Goal: Information Seeking & Learning: Learn about a topic

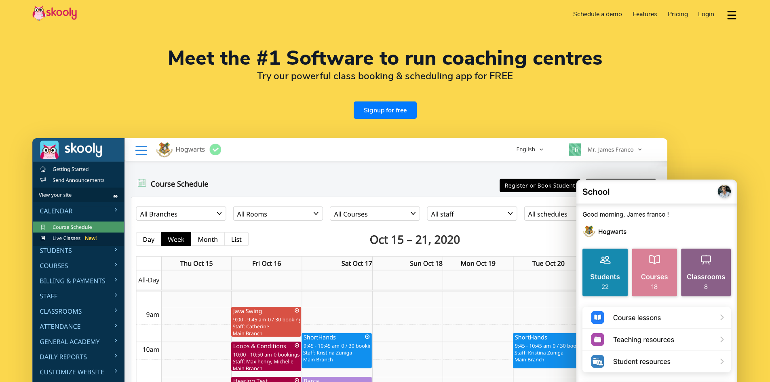
select select "en"
select select "44"
select select "[GEOGRAPHIC_DATA]"
select select "Europe/[GEOGRAPHIC_DATA]"
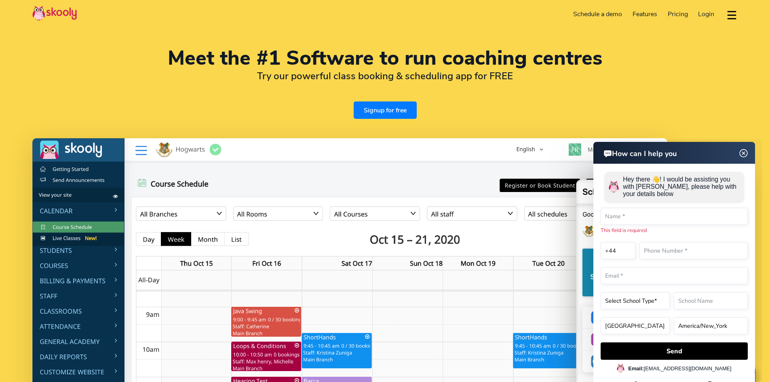
click at [682, 11] on span "Pricing" at bounding box center [678, 14] width 20 height 9
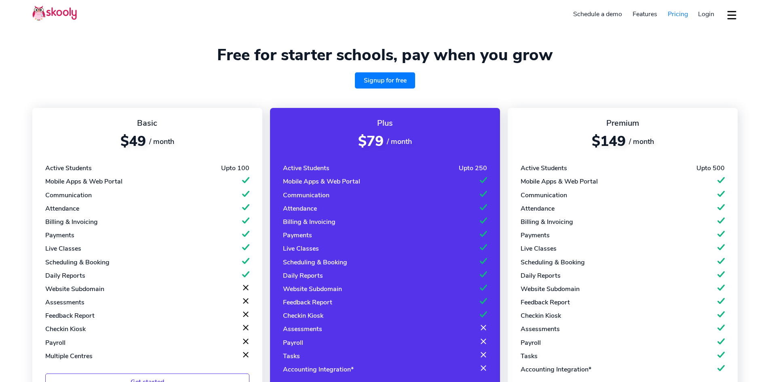
select select "en"
select select "44"
select select "[GEOGRAPHIC_DATA]"
select select "Europe/[GEOGRAPHIC_DATA]"
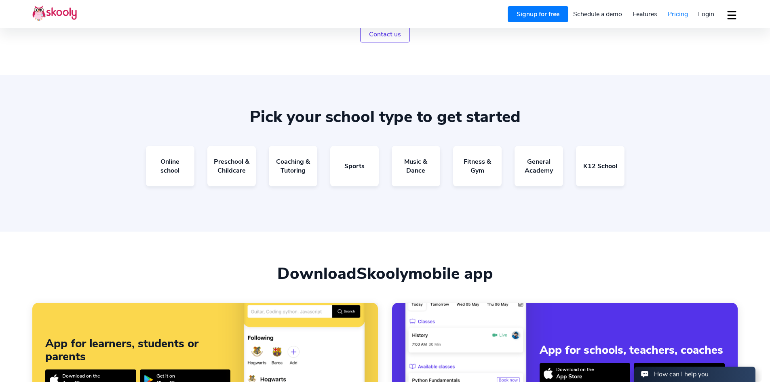
scroll to position [445, 0]
